Goal: Information Seeking & Learning: Learn about a topic

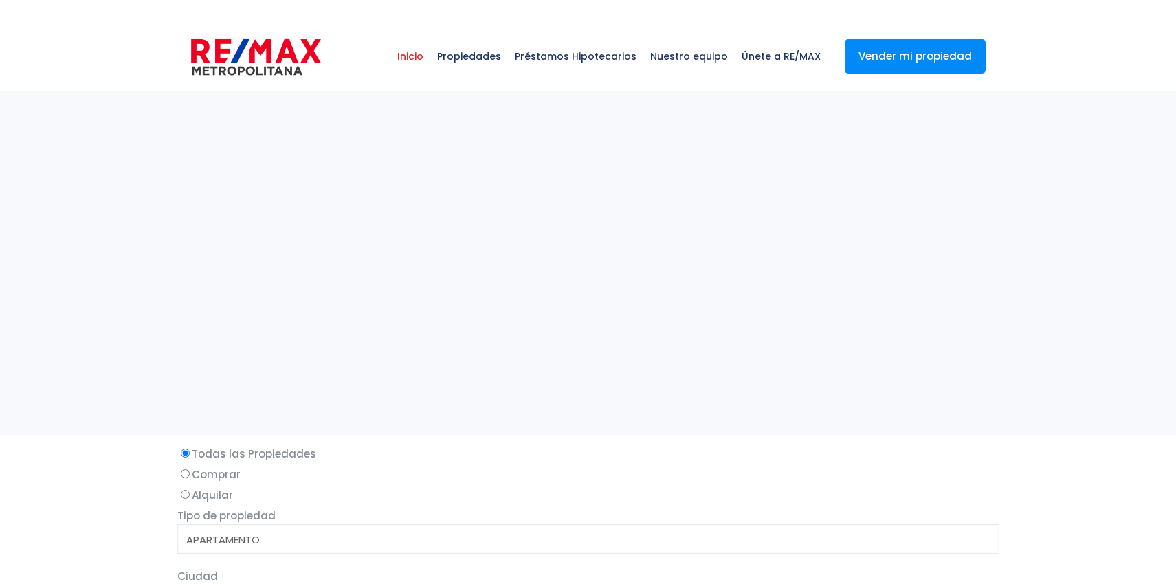
select select
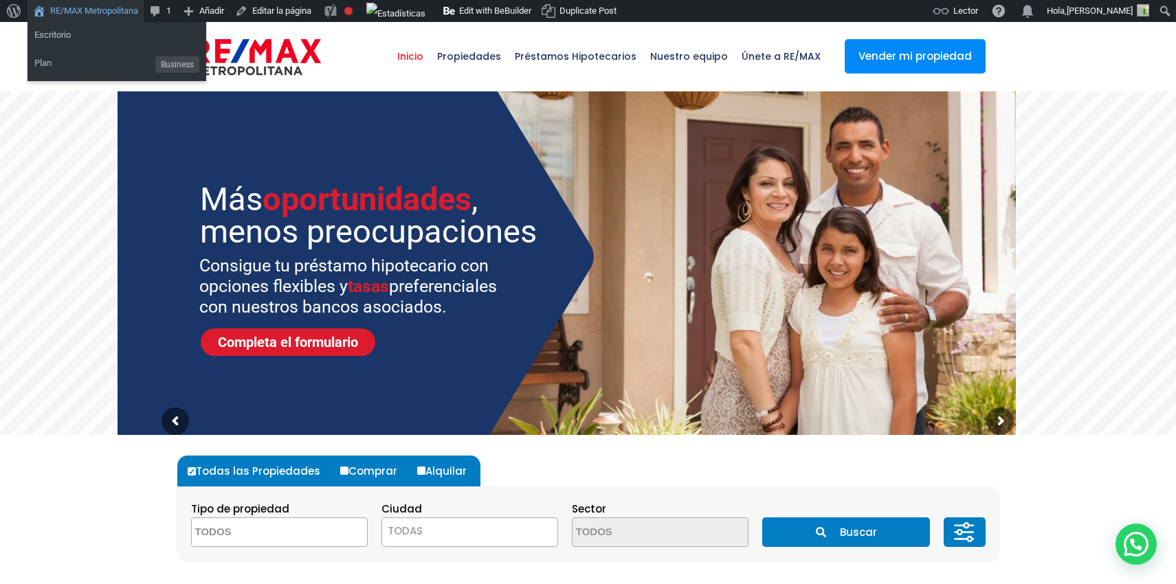
click at [80, 6] on link "RE/MAX Metropolitana" at bounding box center [86, 11] width 116 height 22
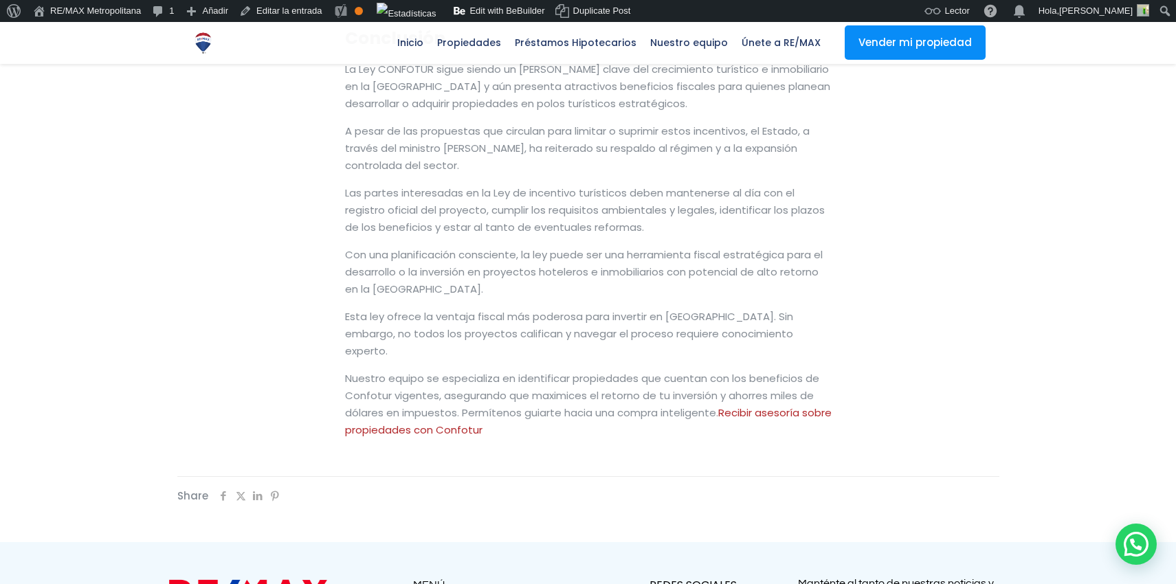
scroll to position [2675, 0]
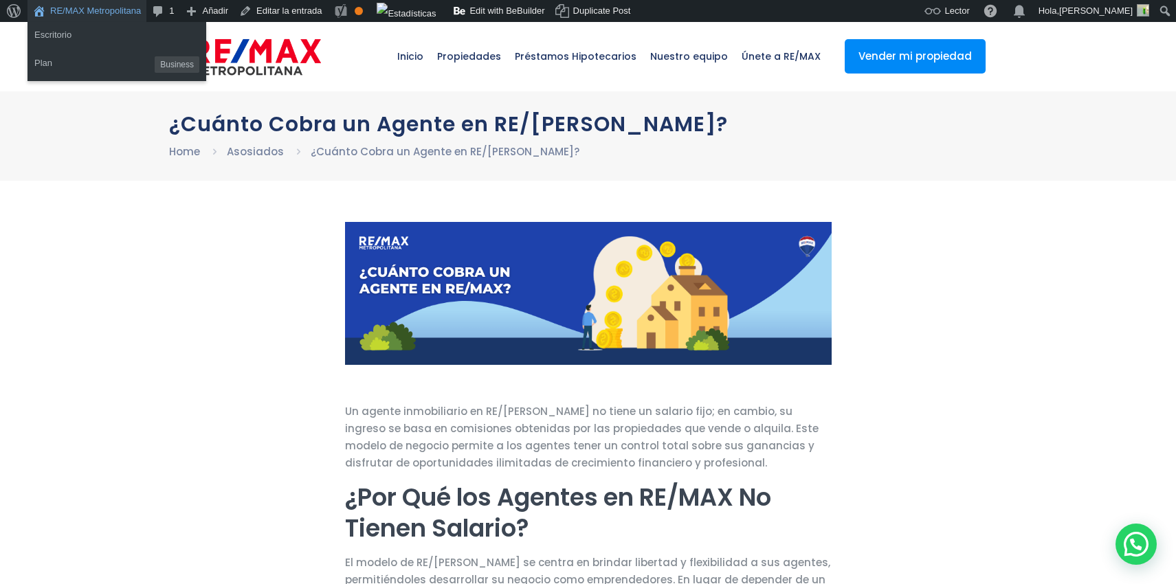
click at [49, 17] on link "RE/MAX Metropolitana" at bounding box center [87, 11] width 119 height 22
